Goal: Task Accomplishment & Management: Manage account settings

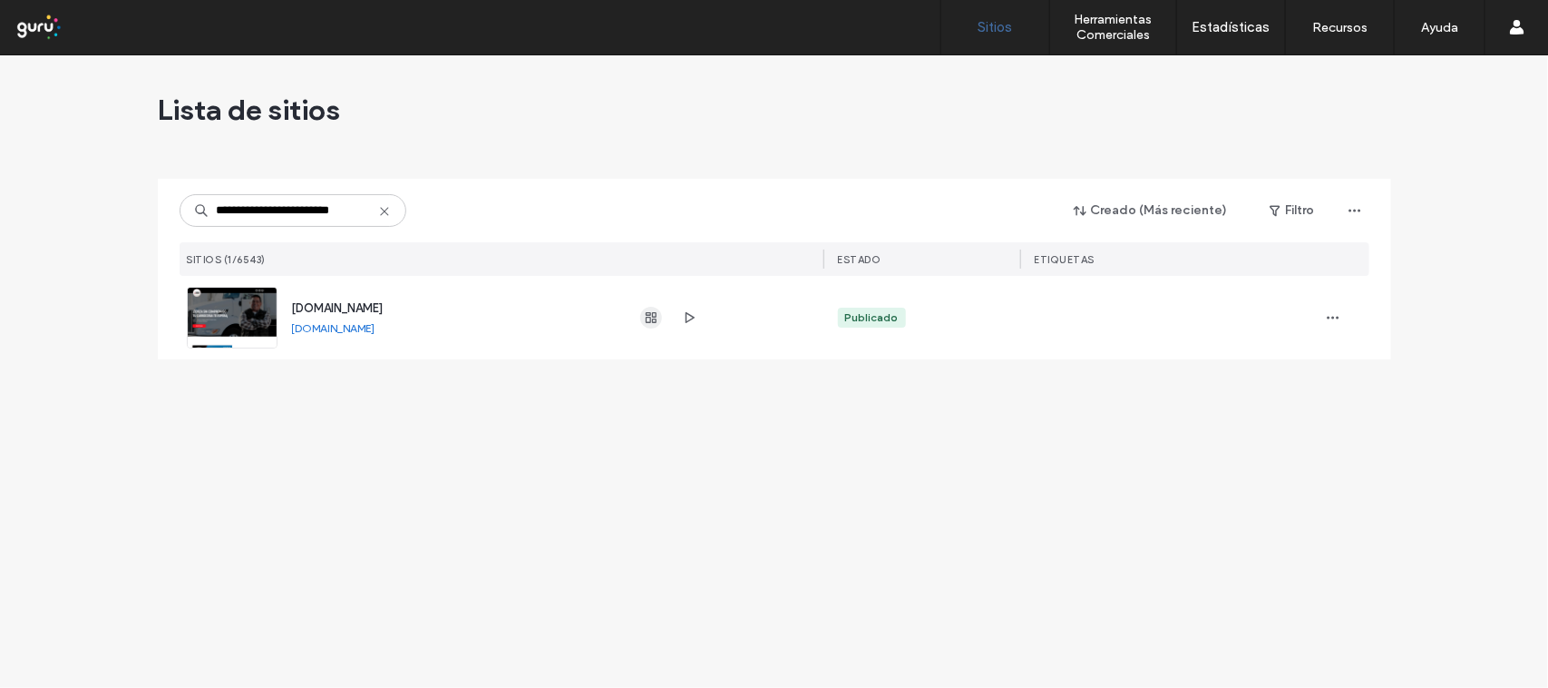
type input "**********"
click at [649, 319] on icon "button" at bounding box center [651, 317] width 15 height 15
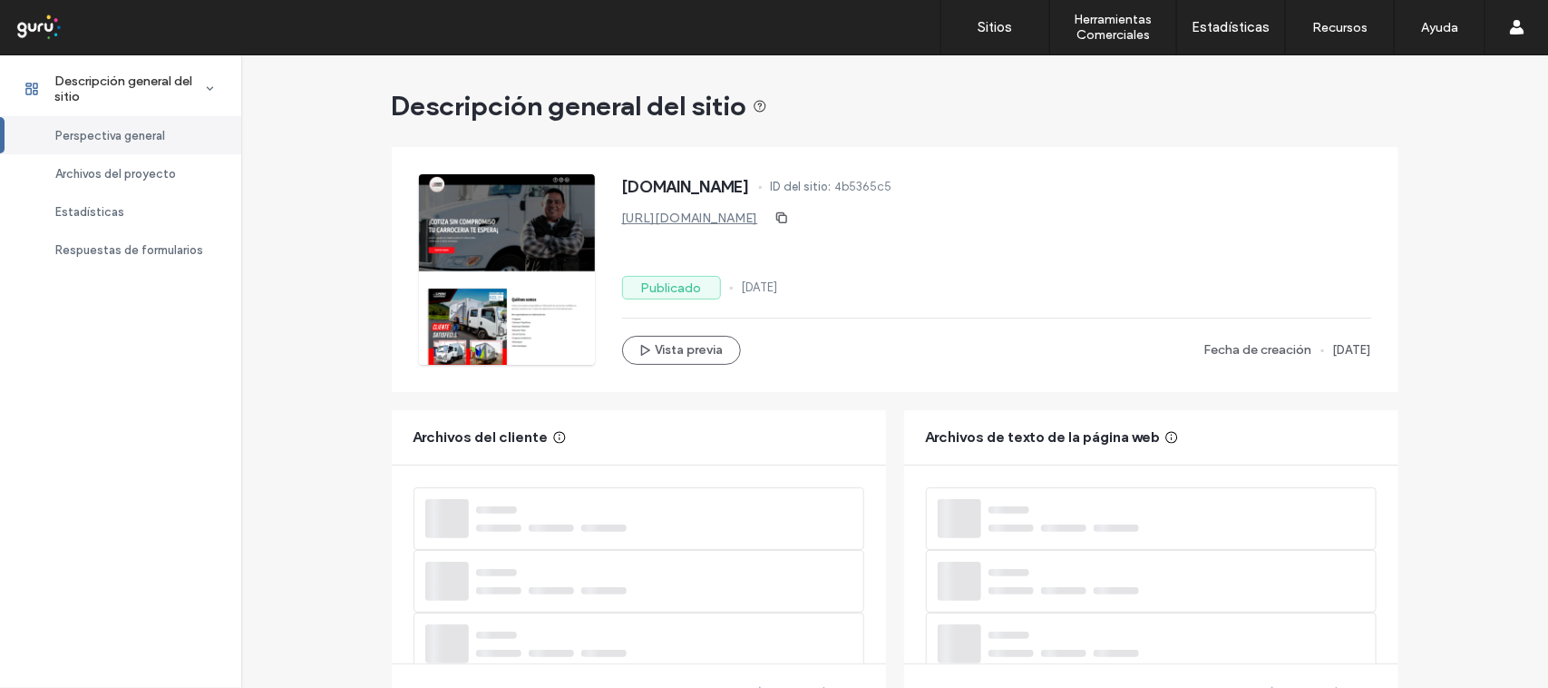
scroll to position [454, 0]
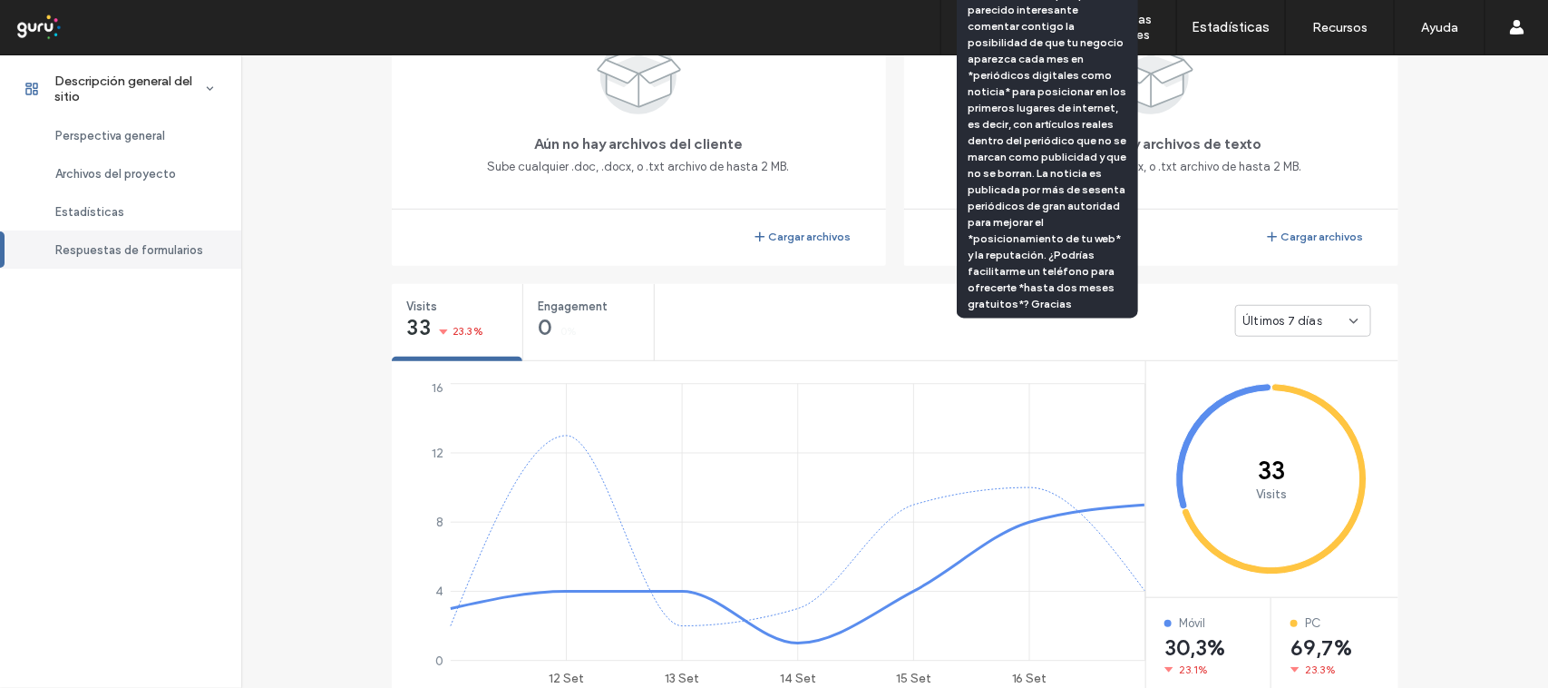
click at [148, 254] on span "Respuestas de formularios" at bounding box center [129, 250] width 148 height 14
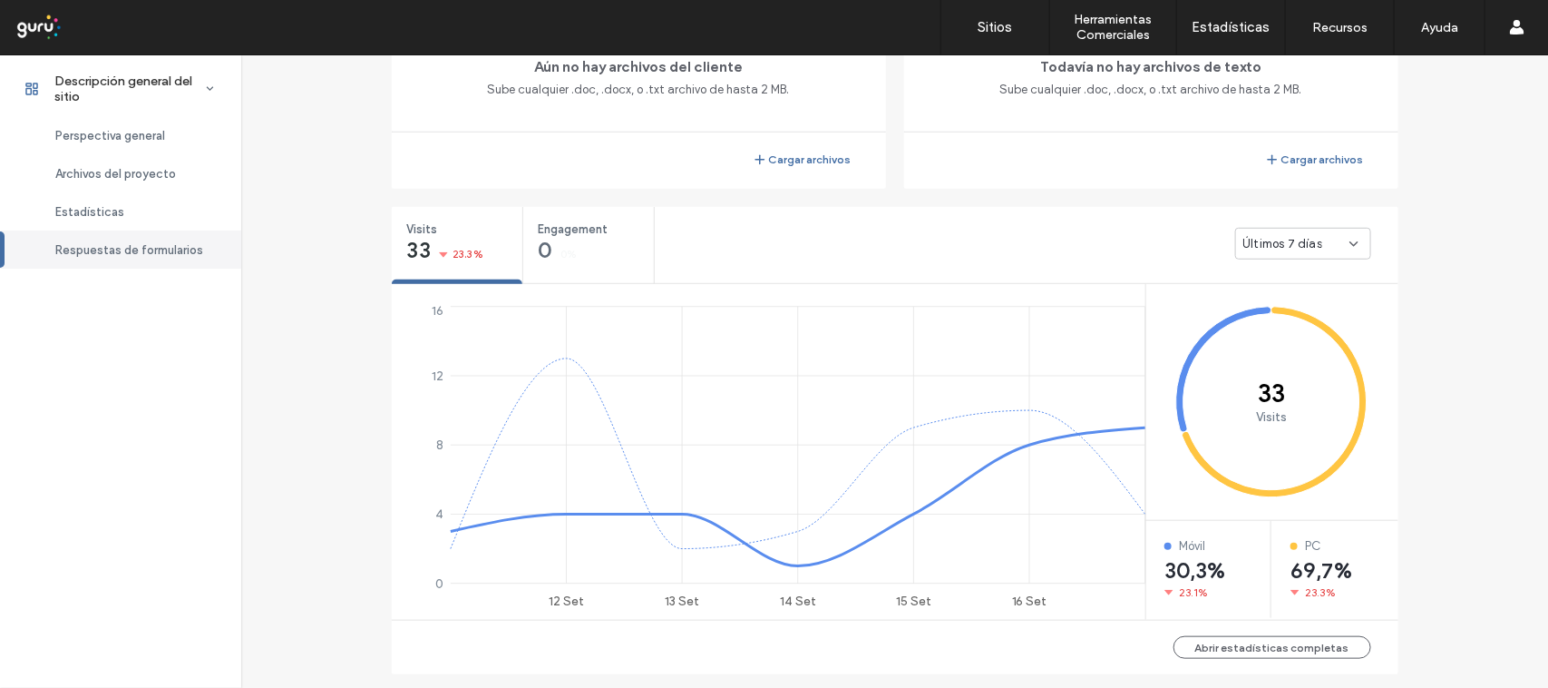
scroll to position [240, 0]
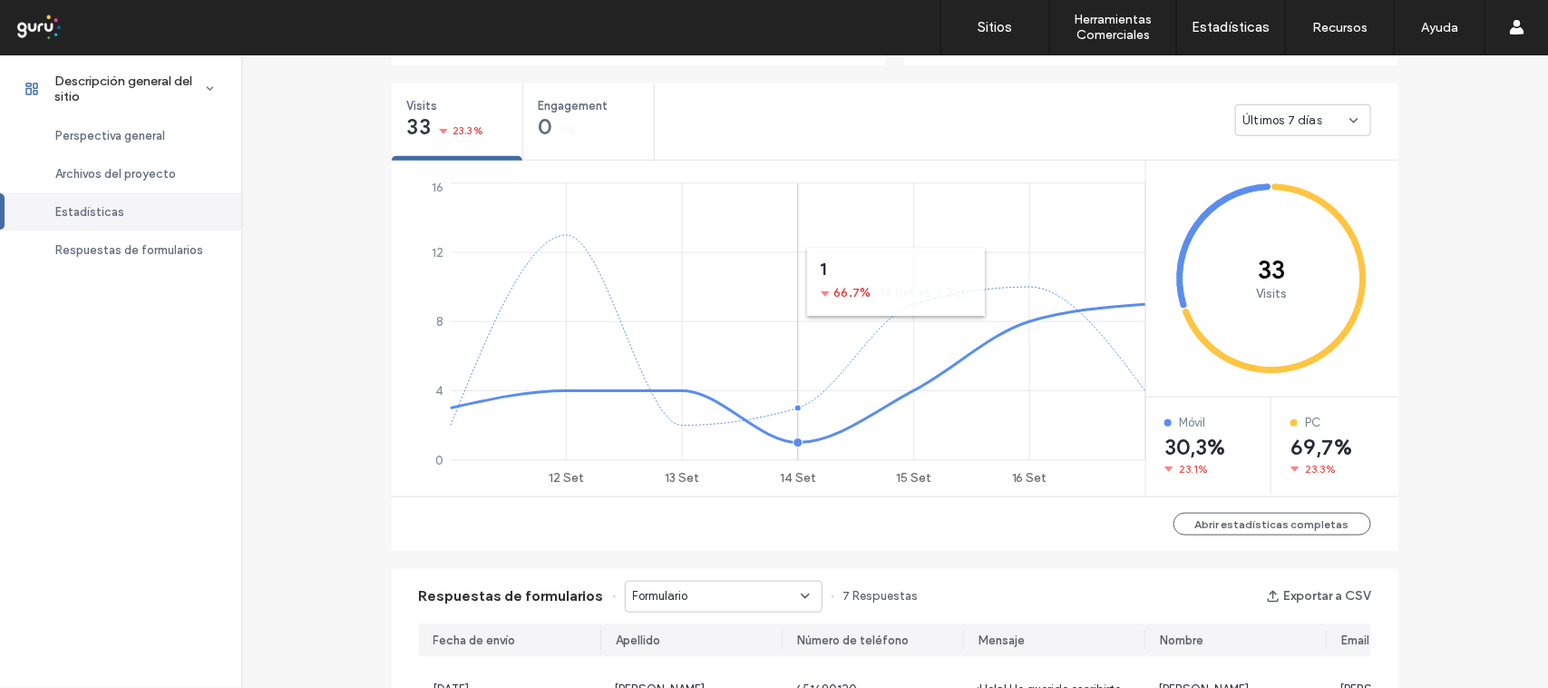
scroll to position [1071, 0]
